Goal: Information Seeking & Learning: Learn about a topic

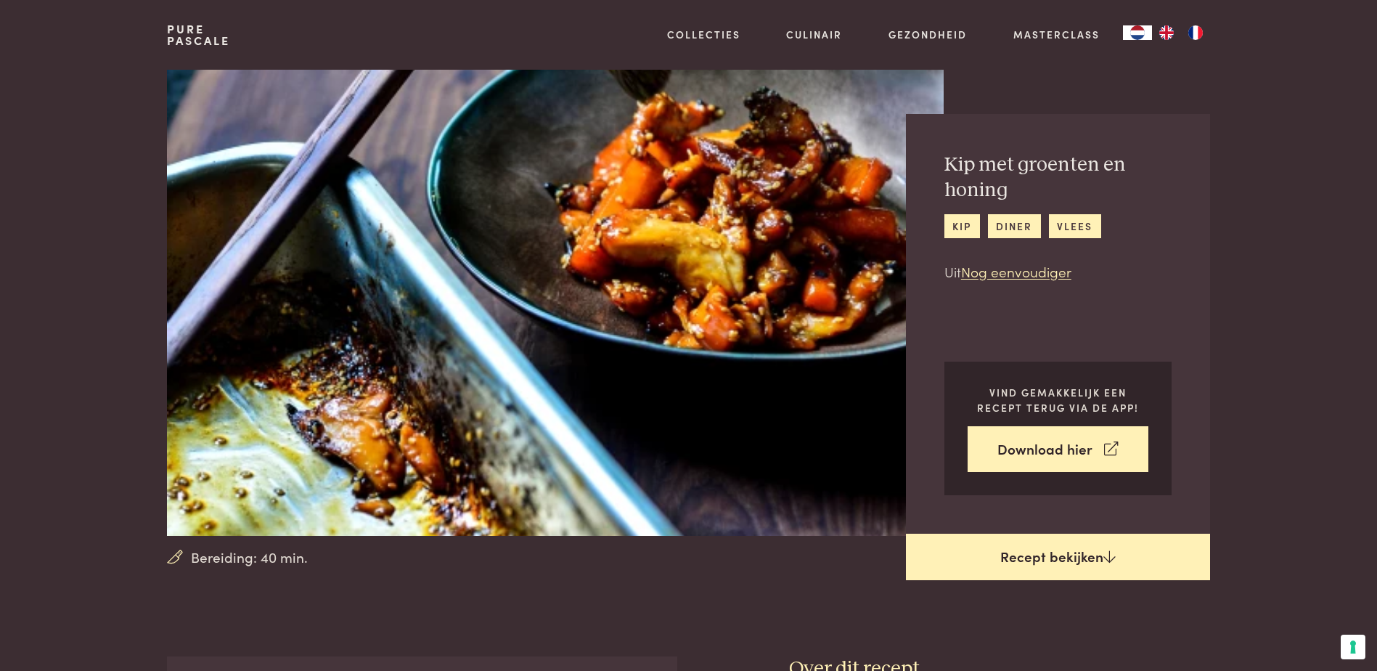
click at [1027, 559] on link "Recept bekijken" at bounding box center [1058, 557] width 304 height 46
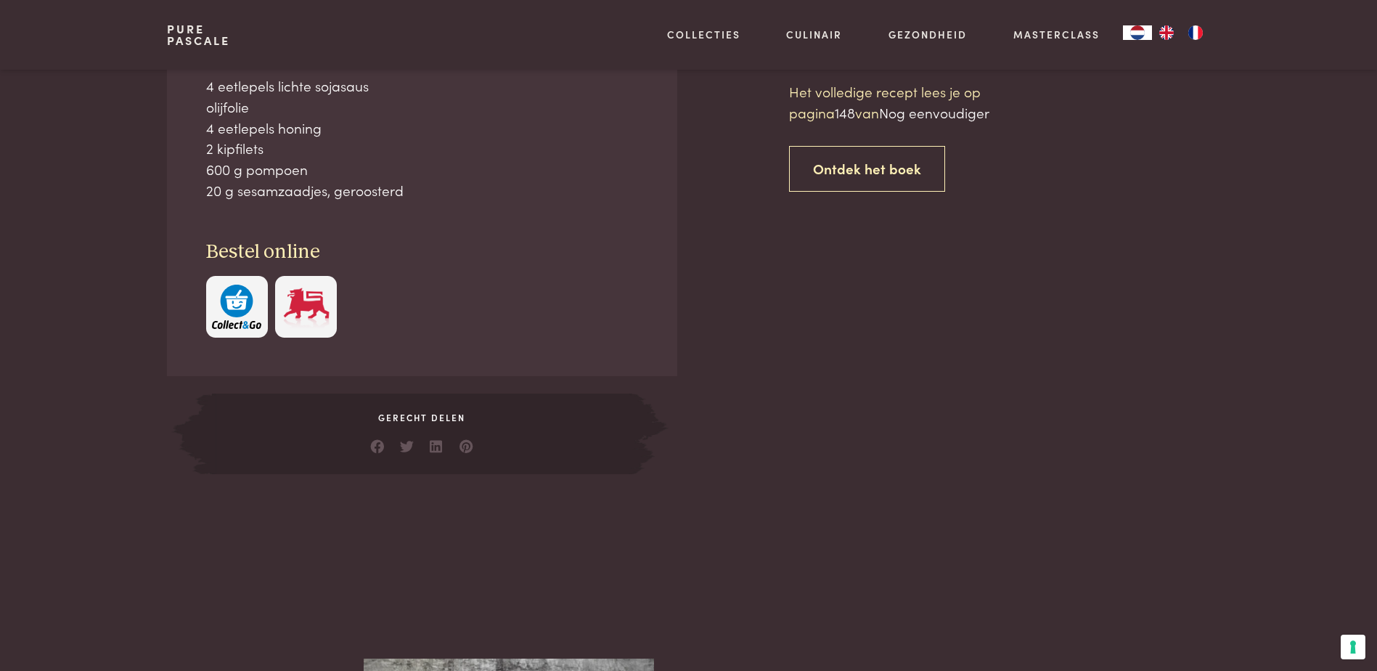
scroll to position [656, 0]
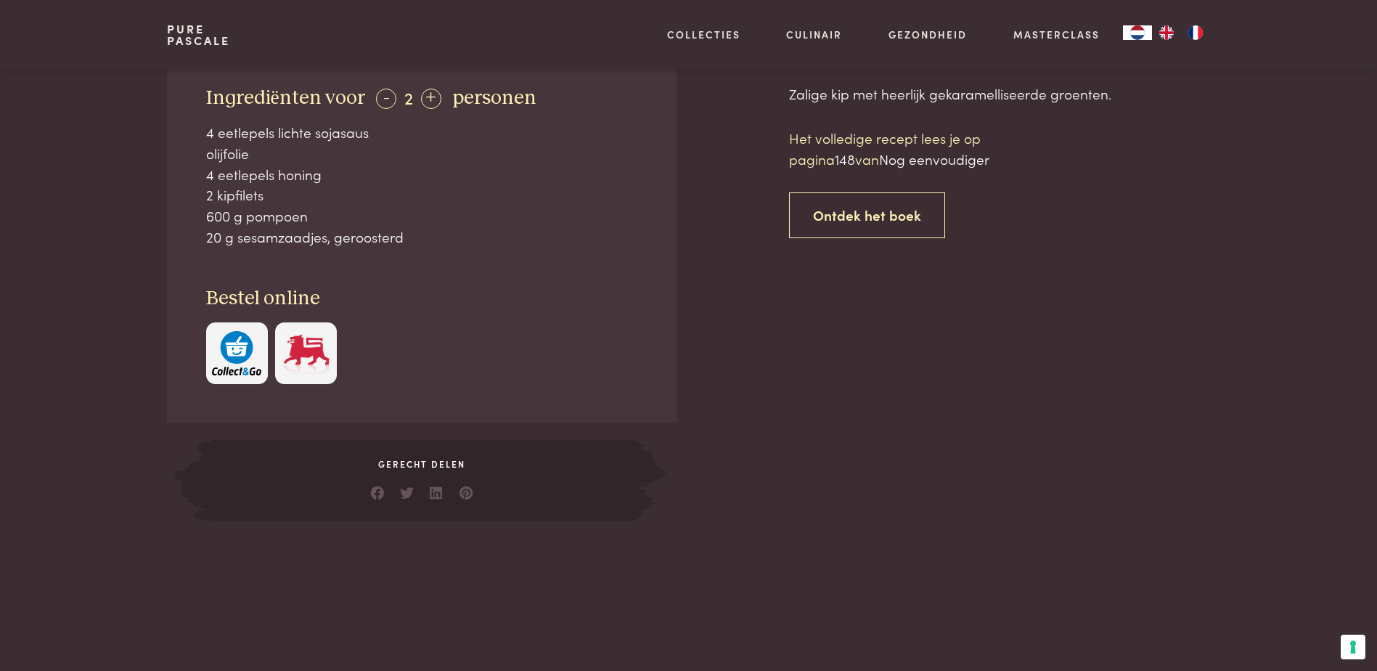
scroll to position [584, 0]
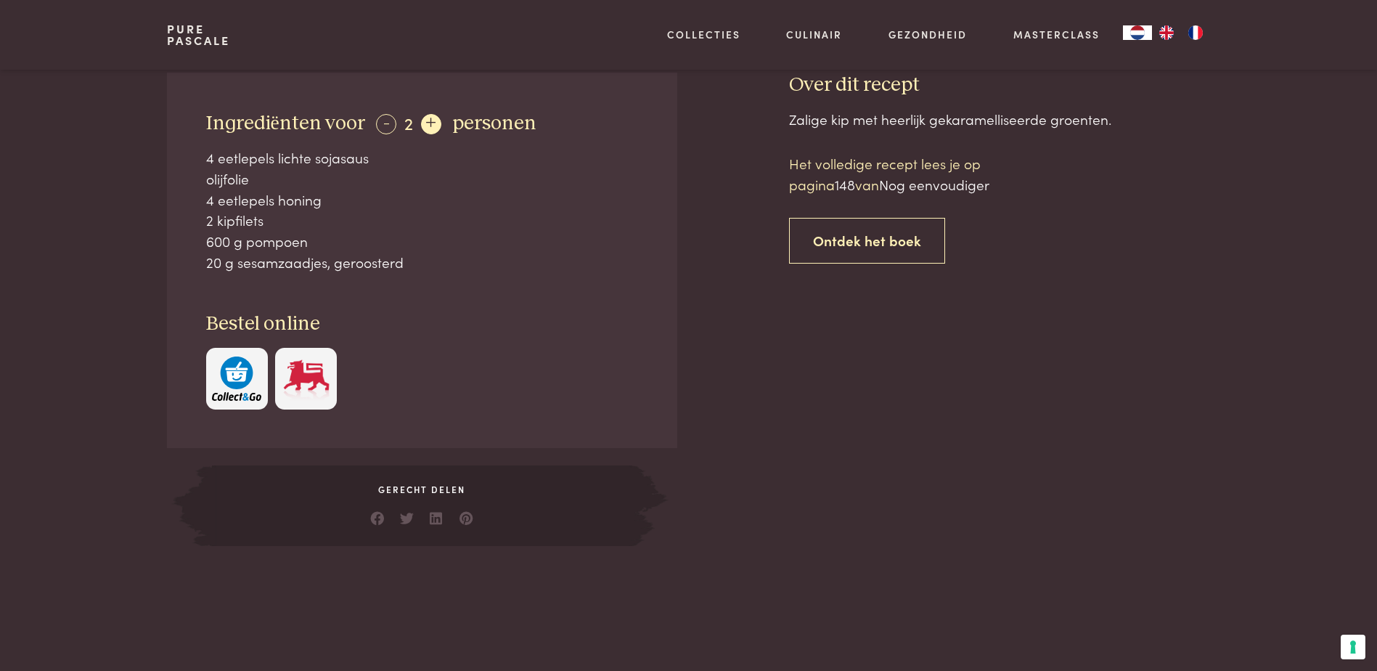
click at [426, 130] on div "+" at bounding box center [431, 124] width 20 height 20
click at [426, 126] on div "+" at bounding box center [431, 124] width 20 height 20
click at [426, 126] on div "+" at bounding box center [432, 124] width 20 height 20
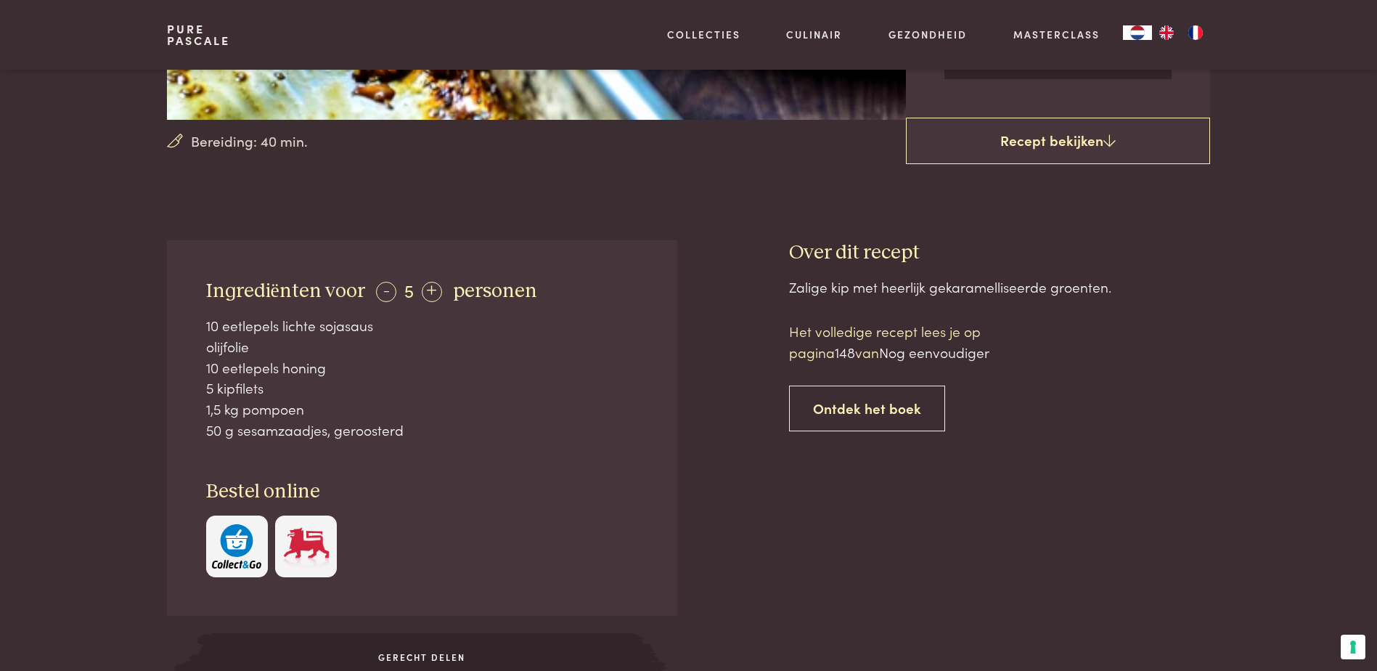
scroll to position [366, 0]
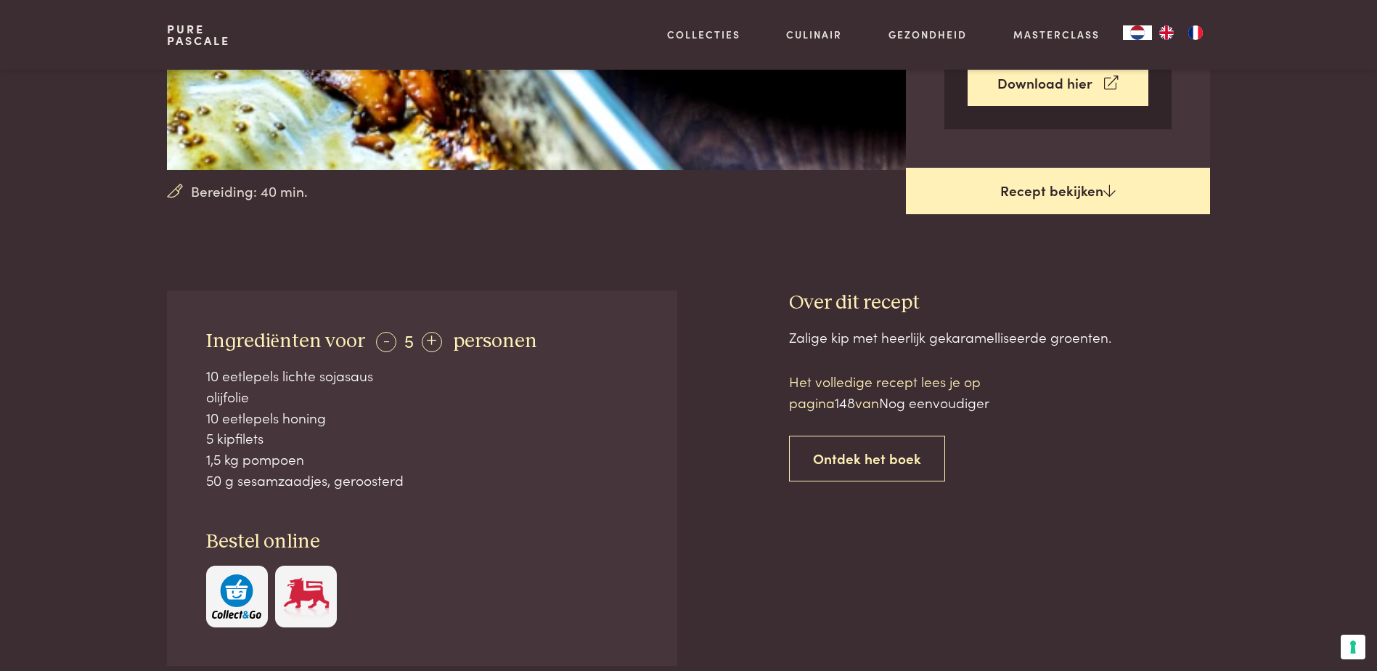
click at [1062, 196] on link "Recept bekijken" at bounding box center [1058, 191] width 304 height 46
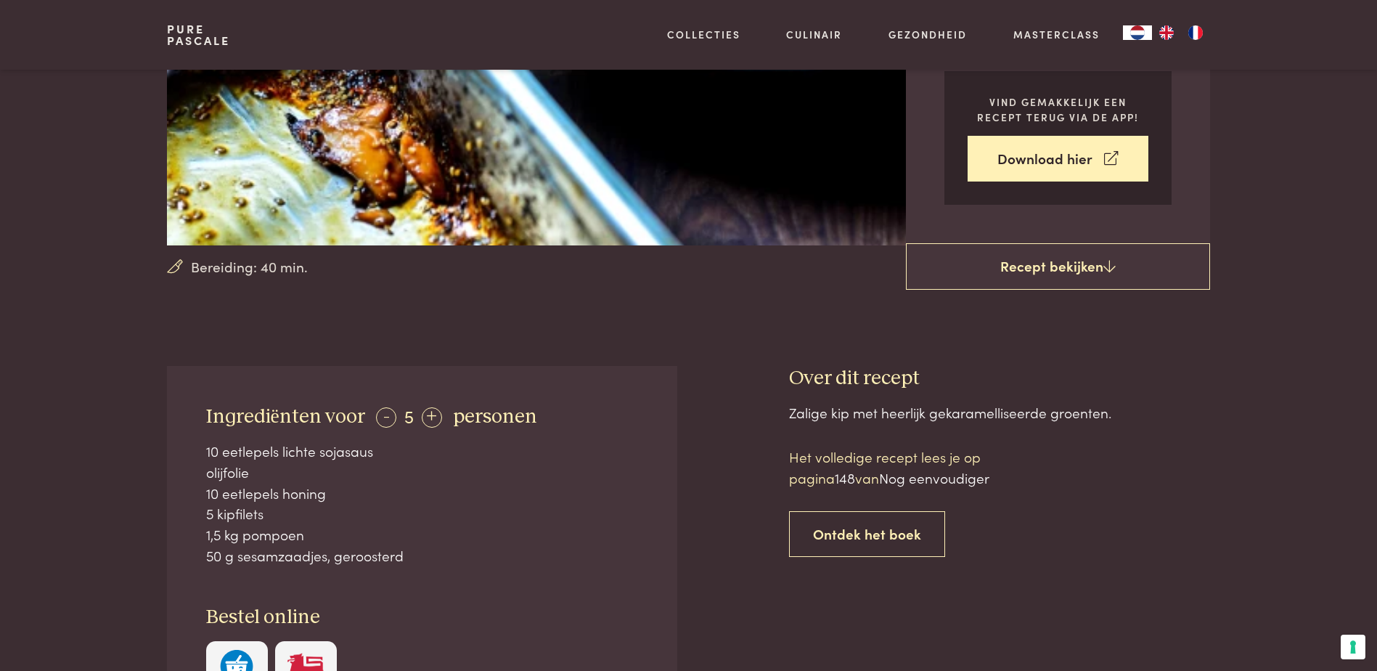
scroll to position [363, 0]
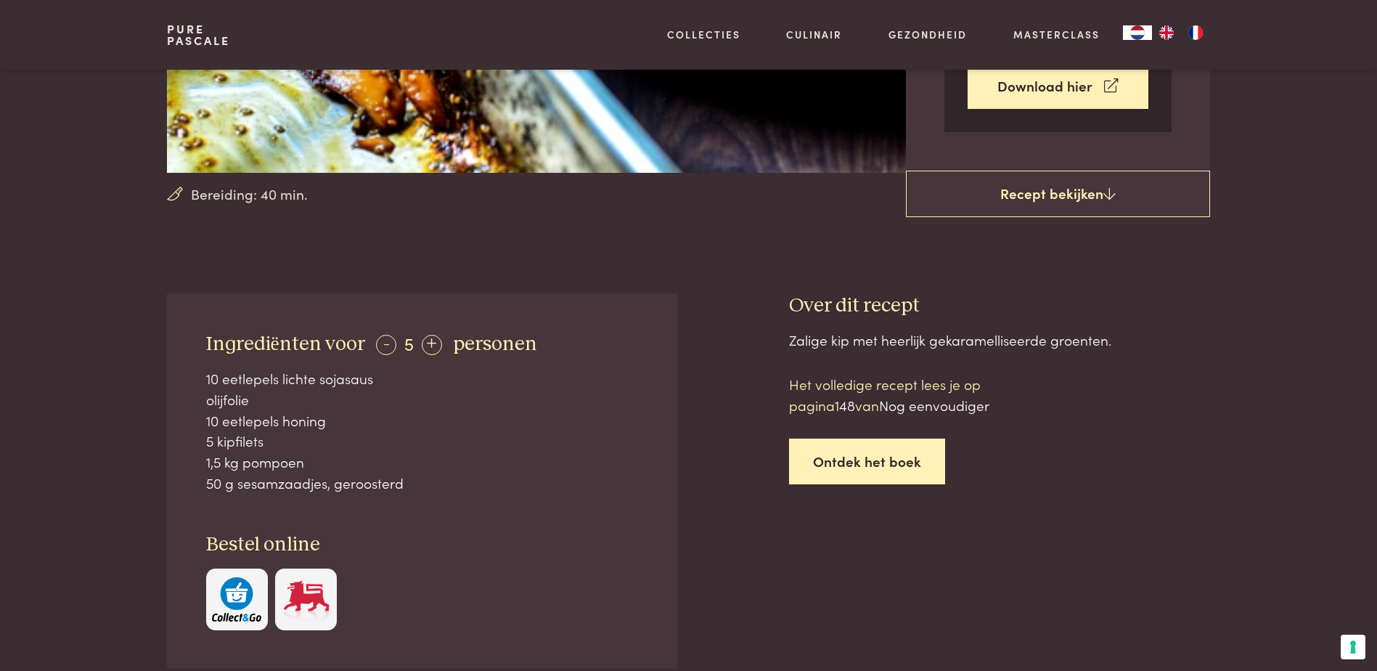
click at [833, 470] on link "Ontdek het boek" at bounding box center [867, 461] width 156 height 46
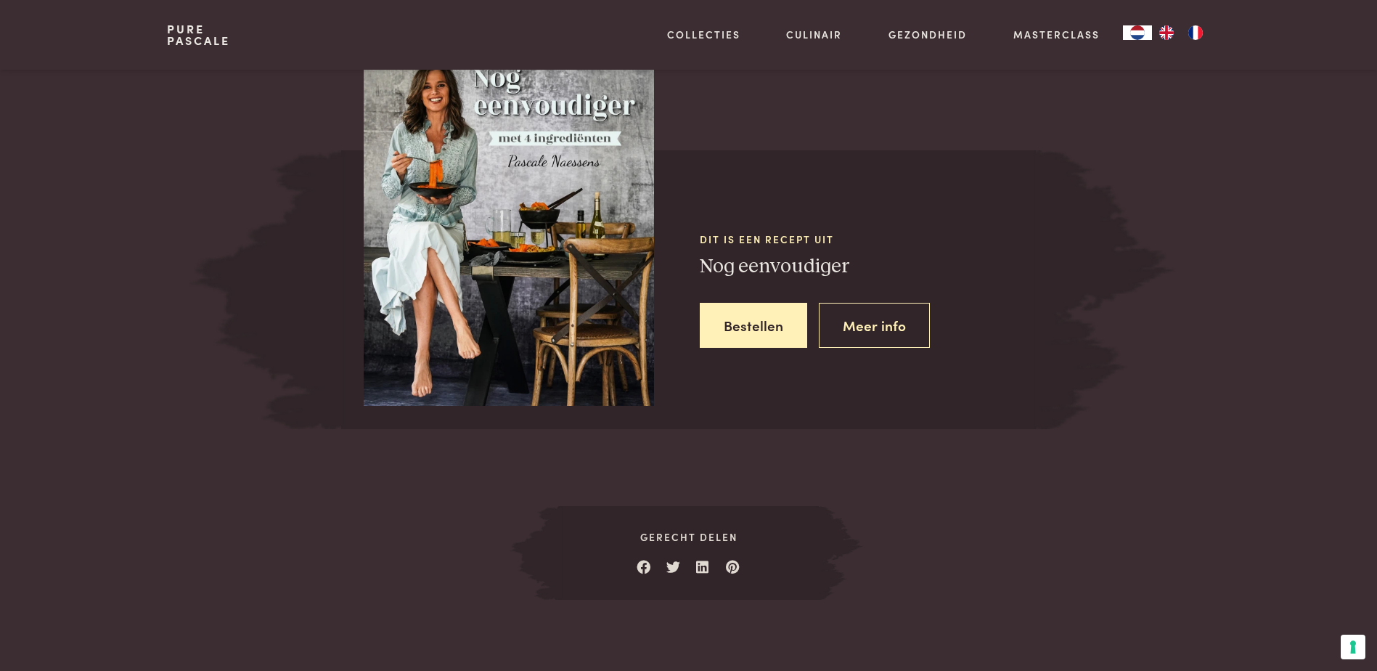
scroll to position [1283, 0]
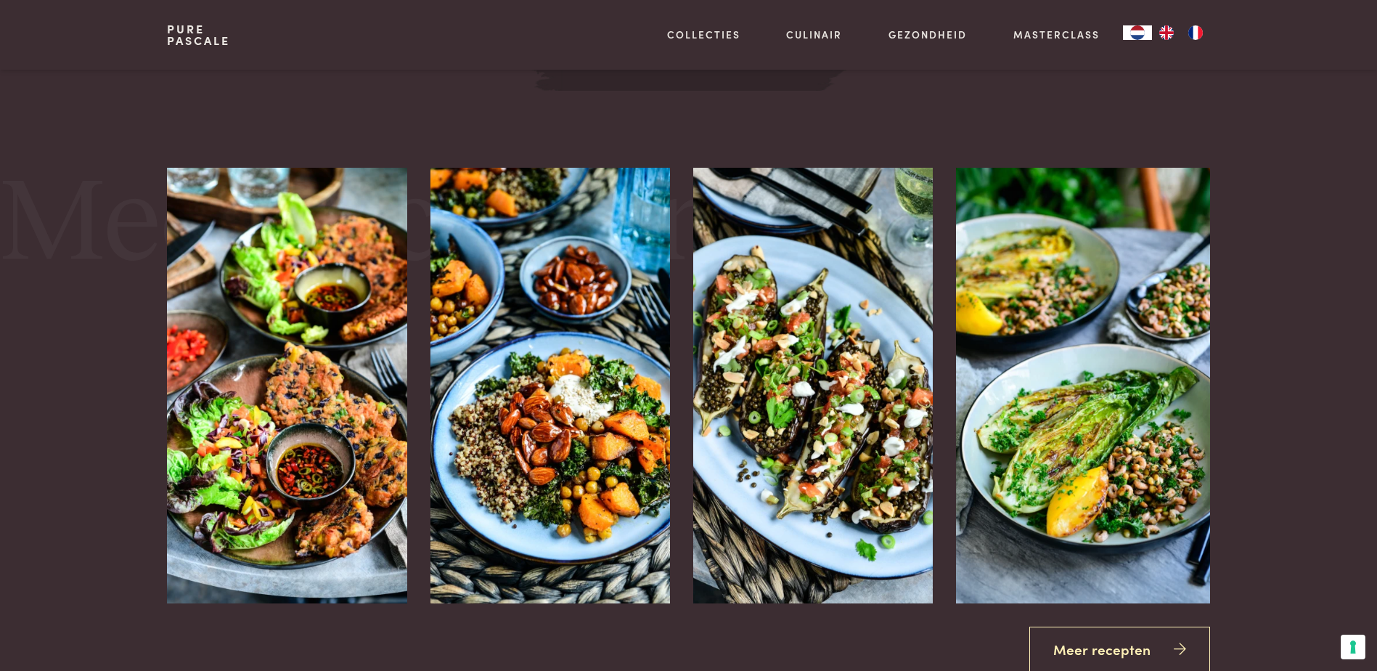
scroll to position [1792, 0]
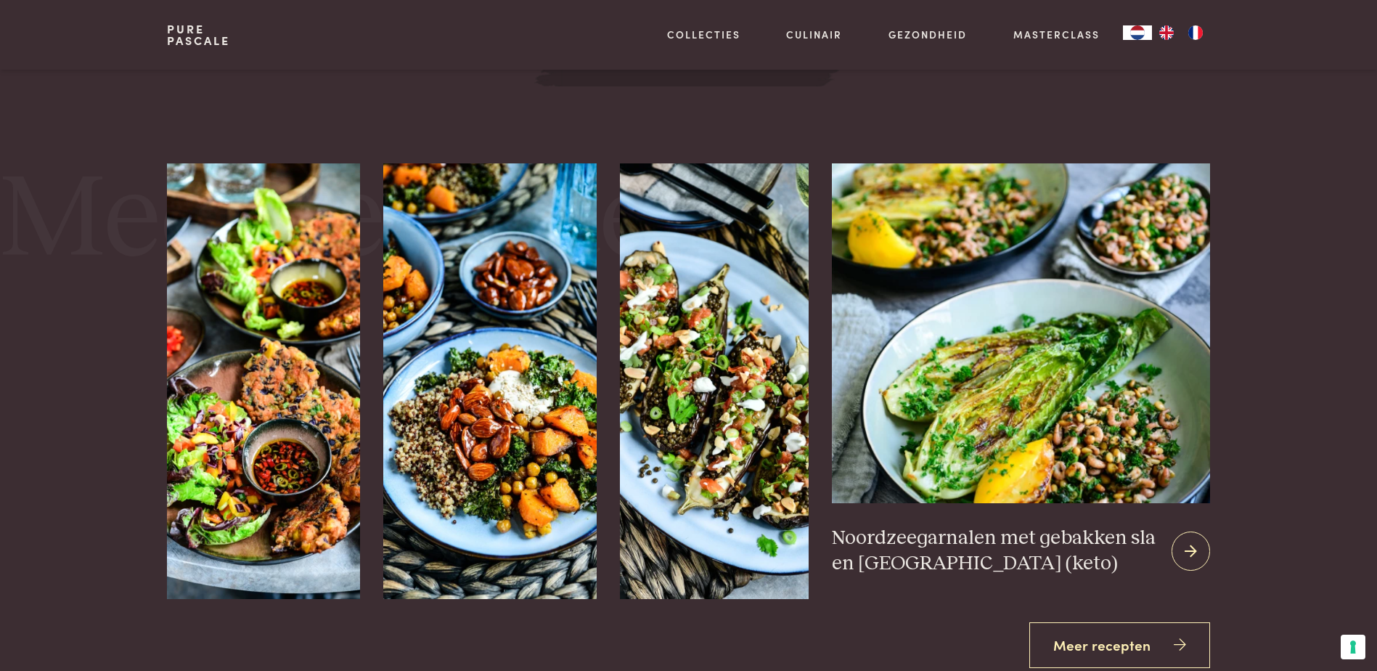
click at [1193, 548] on icon at bounding box center [1191, 551] width 12 height 21
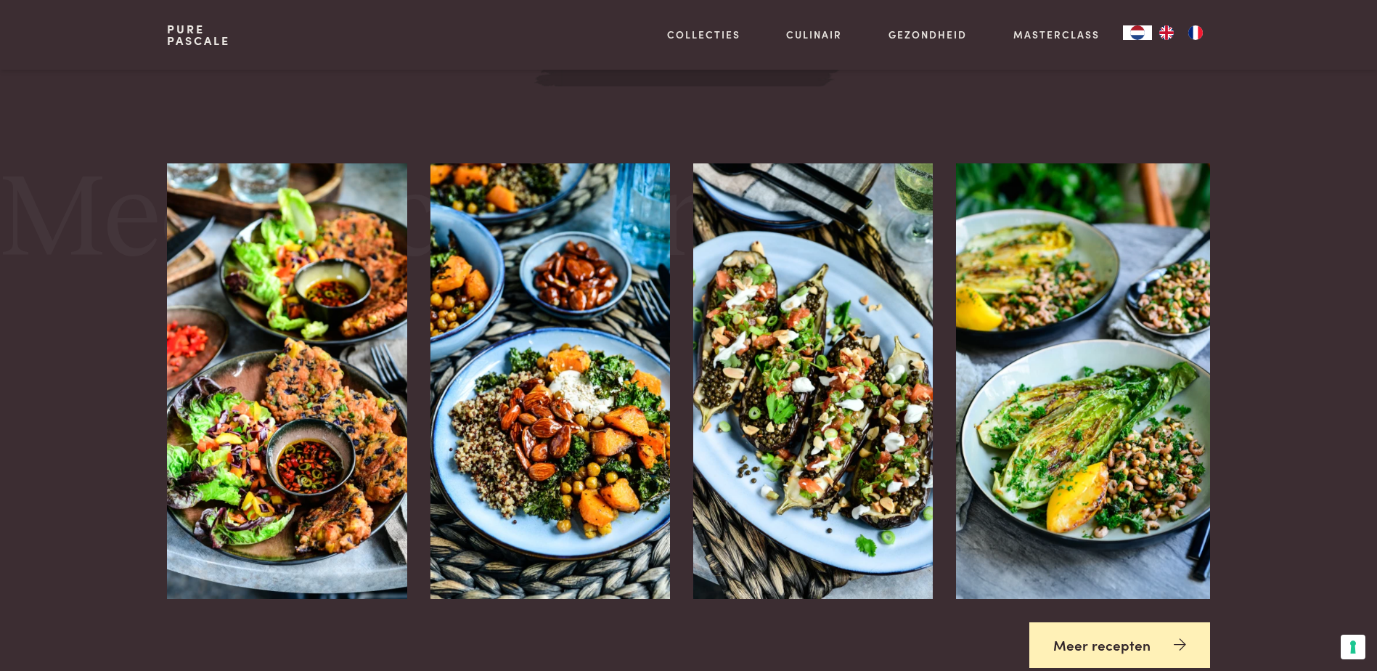
click at [1159, 641] on link "Meer recepten" at bounding box center [1119, 645] width 181 height 46
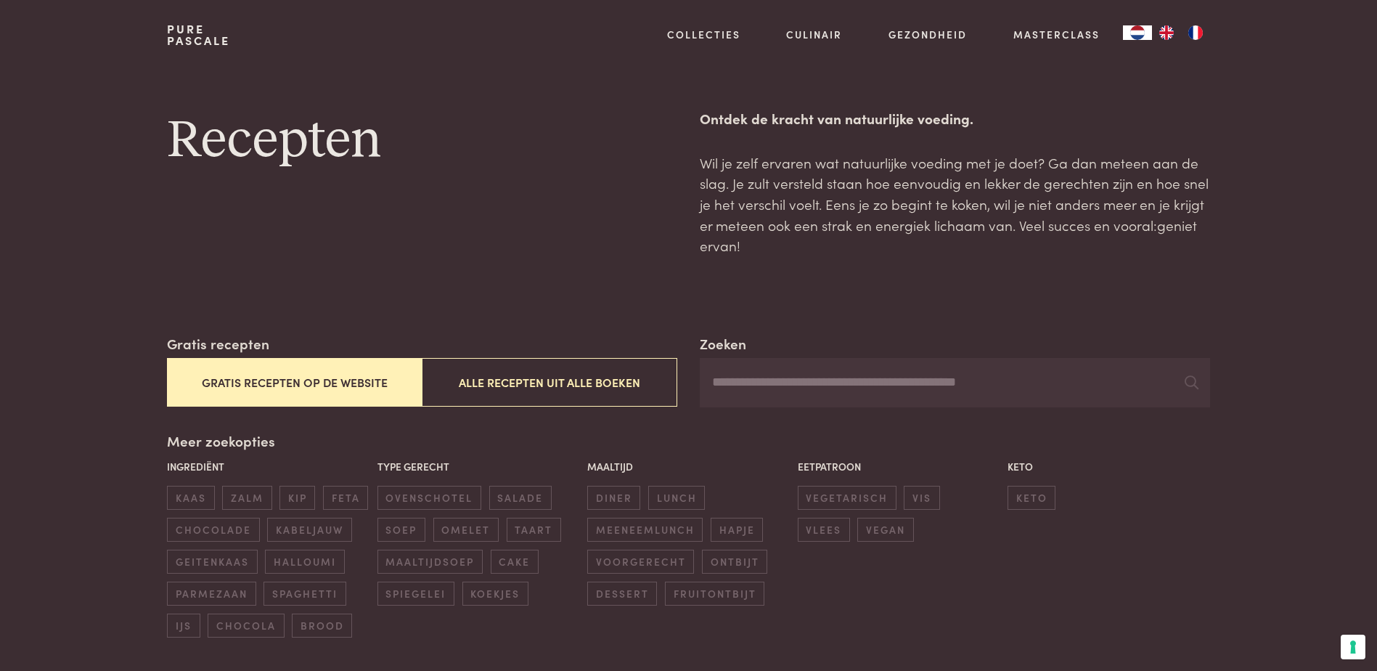
click at [357, 388] on button "Gratis recepten op de website" at bounding box center [294, 382] width 255 height 49
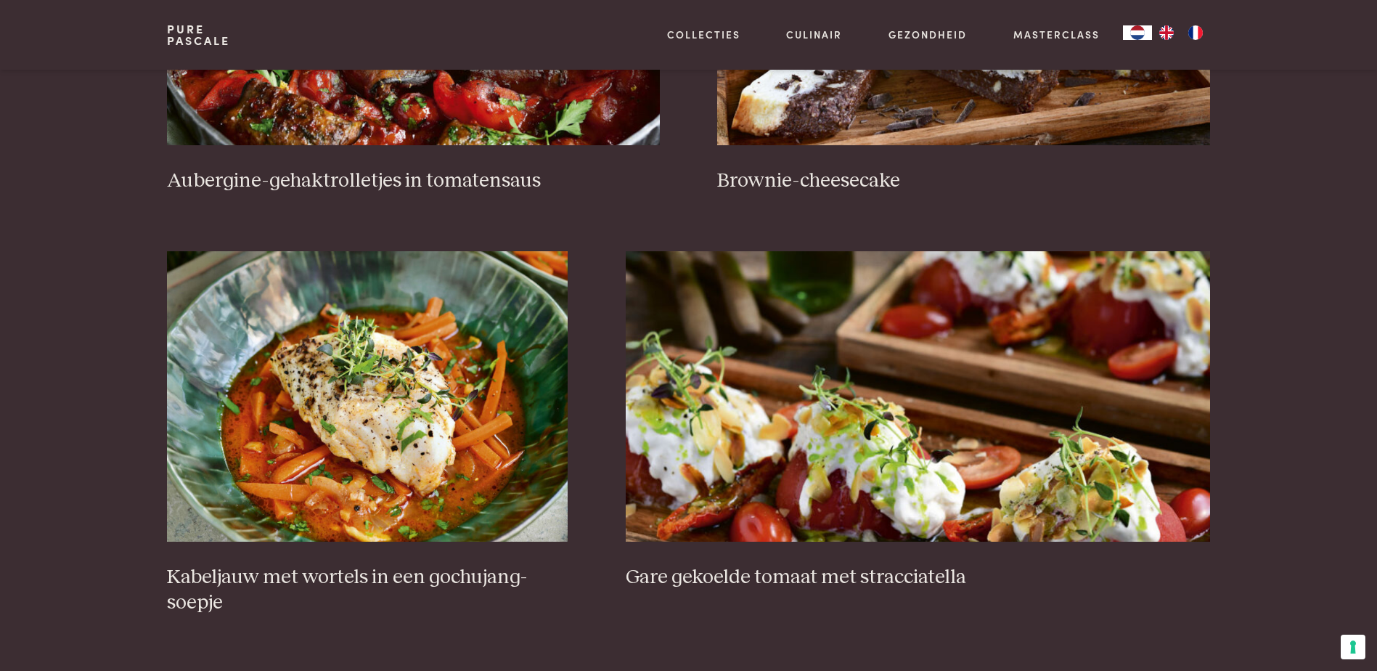
scroll to position [841, 0]
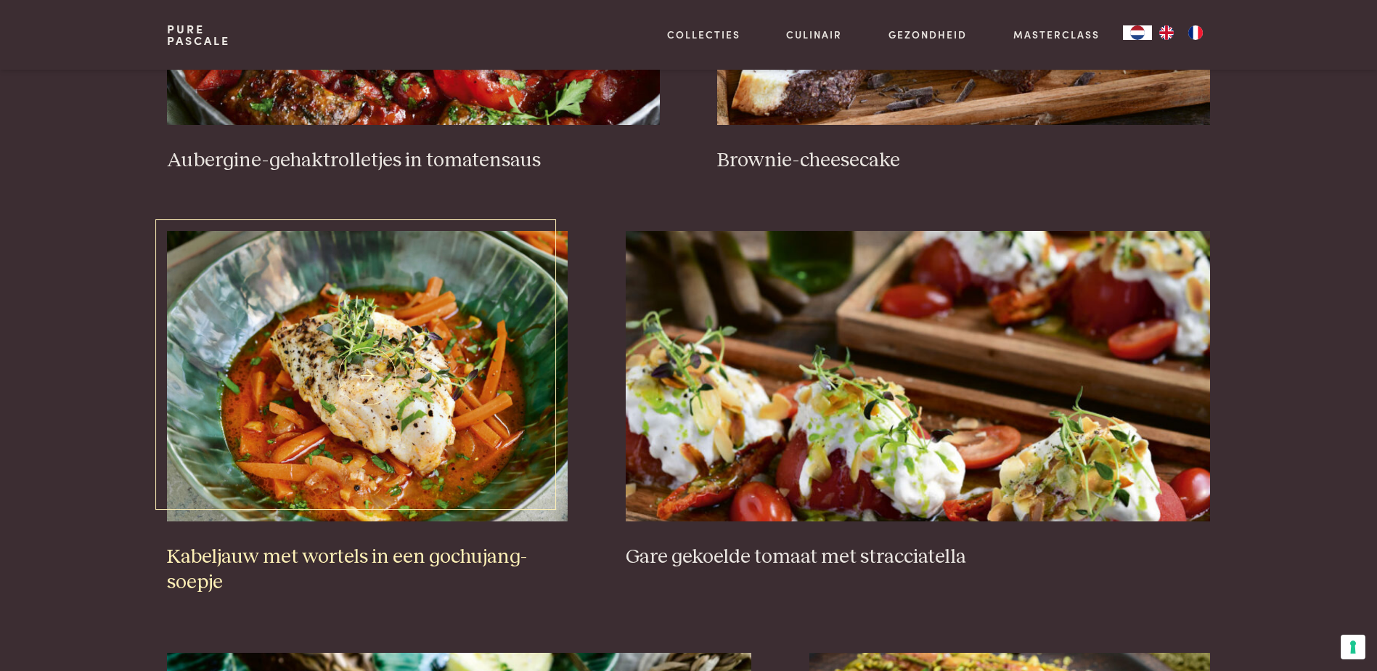
click at [499, 558] on h3 "Kabeljauw met wortels in een gochujang-soepje" at bounding box center [367, 569] width 401 height 50
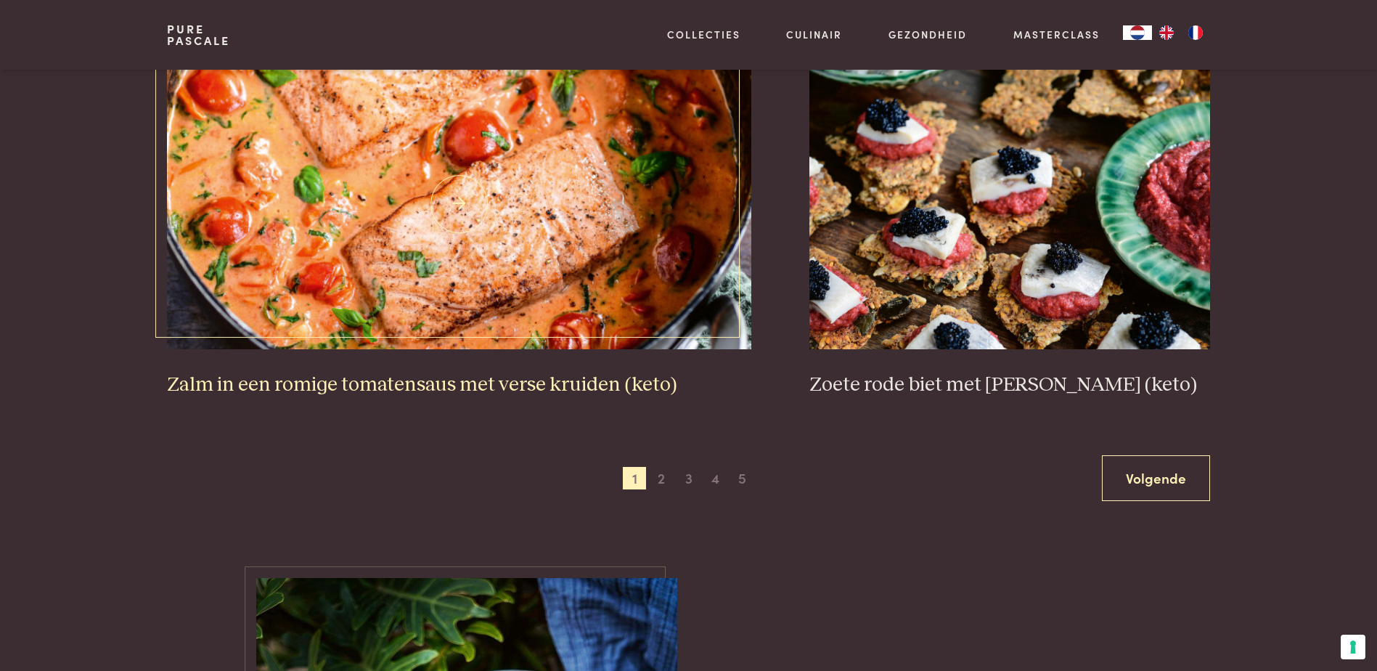
scroll to position [2656, 0]
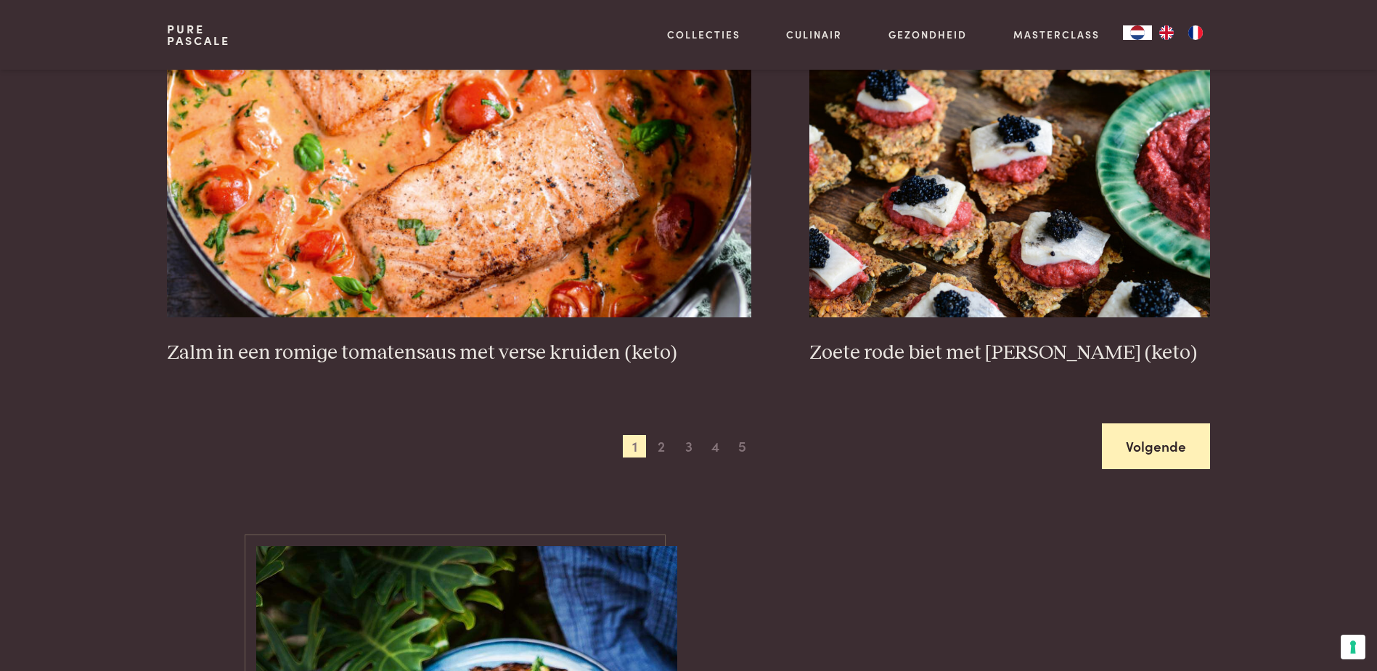
click at [1151, 443] on link "Volgende" at bounding box center [1156, 446] width 108 height 46
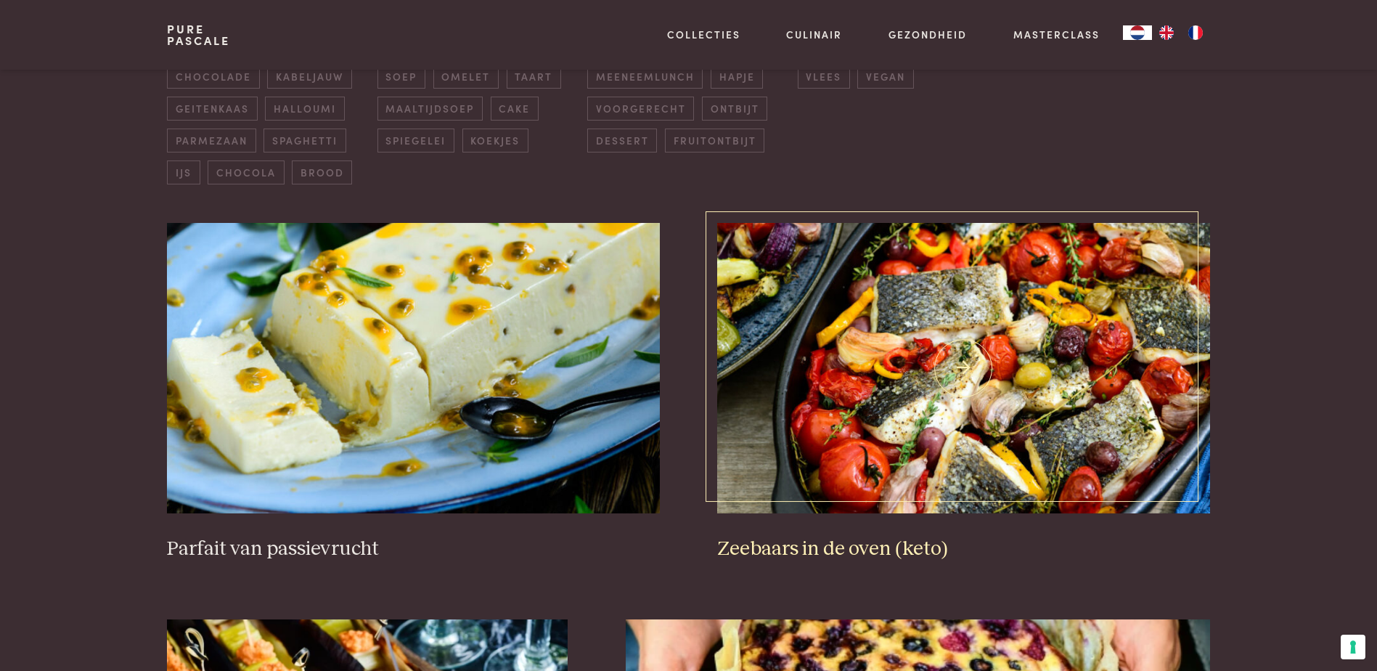
scroll to position [478, 0]
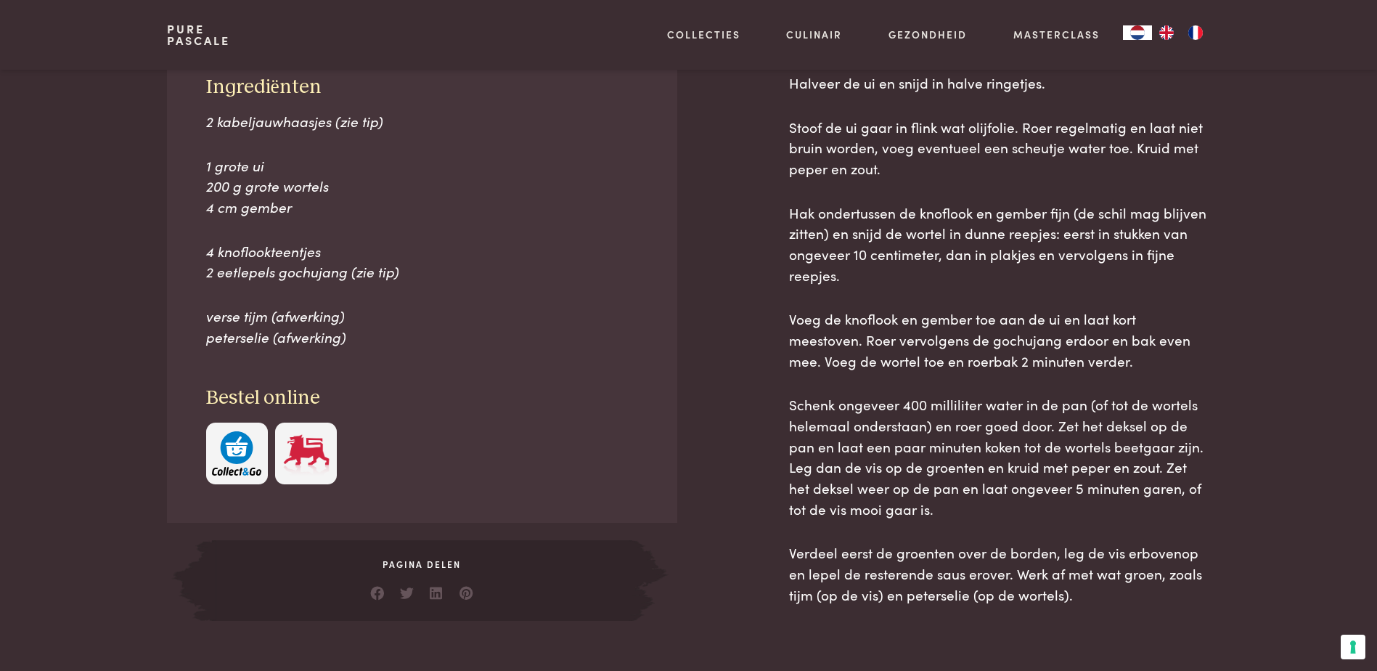
scroll to position [653, 0]
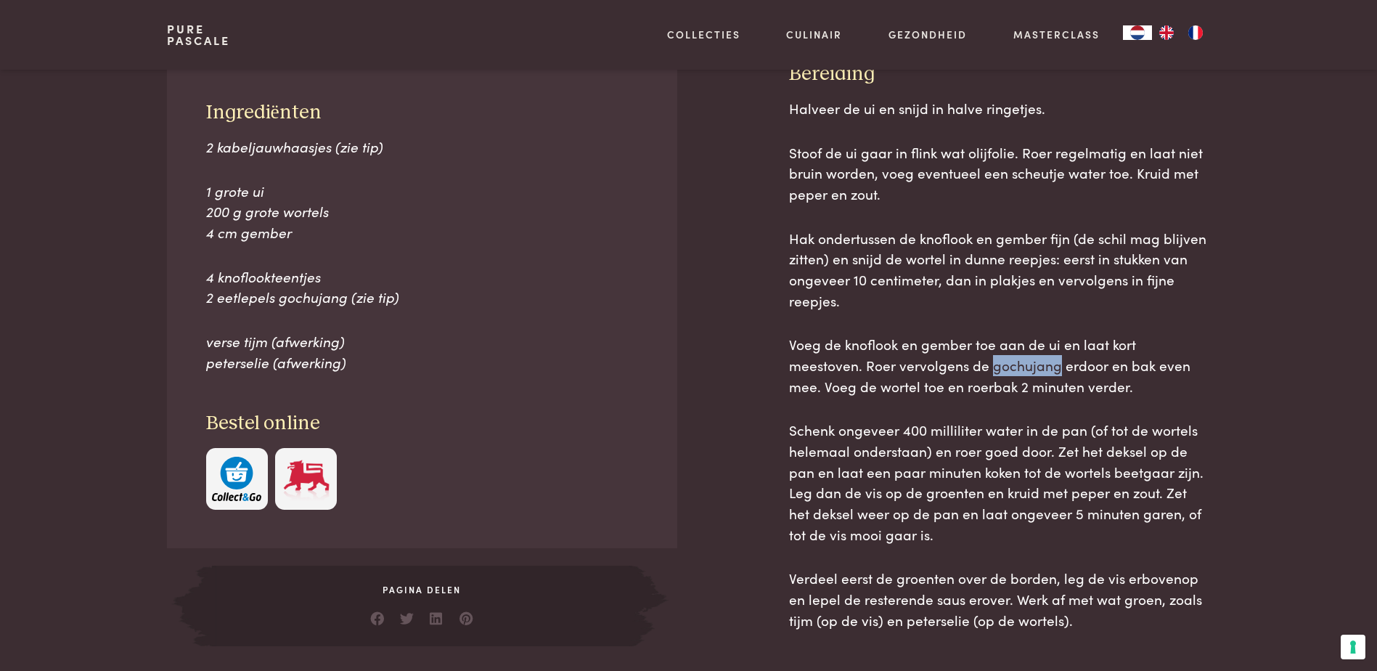
drag, startPoint x: 979, startPoint y: 362, endPoint x: 917, endPoint y: 371, distance: 62.4
click at [917, 371] on span "Voeg de knoflook en gember toe aan de ui en laat kort meestoven. Roer vervolgen…" at bounding box center [989, 364] width 401 height 61
drag, startPoint x: 917, startPoint y: 371, endPoint x: 942, endPoint y: 373, distance: 24.8
copy span "gochujang"
